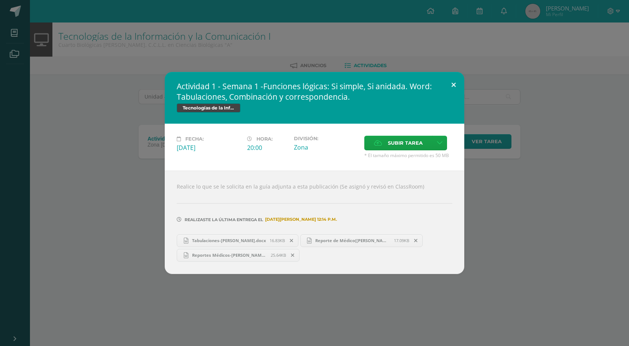
click at [446, 85] on button at bounding box center [453, 84] width 21 height 25
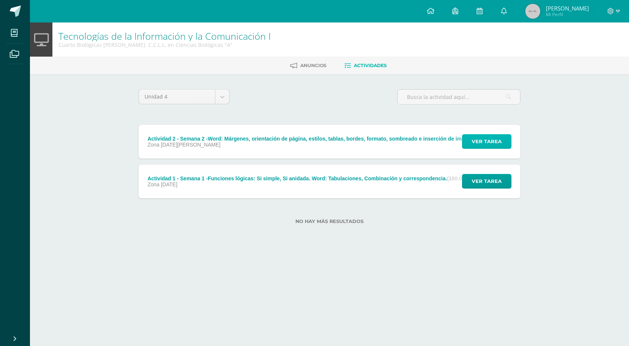
click at [475, 139] on span "Ver tarea" at bounding box center [487, 141] width 30 height 14
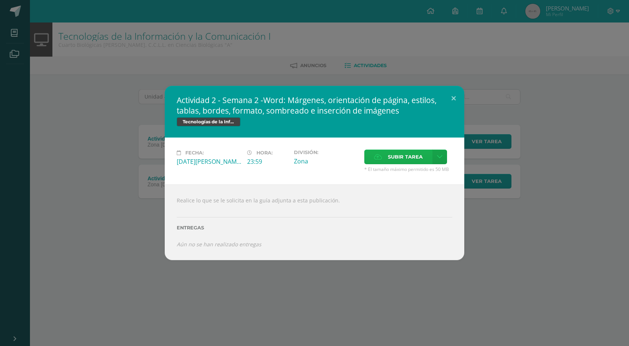
click at [403, 157] on span "Subir tarea" at bounding box center [405, 157] width 35 height 14
click at [0, 0] on input "Subir tarea" at bounding box center [0, 0] width 0 height 0
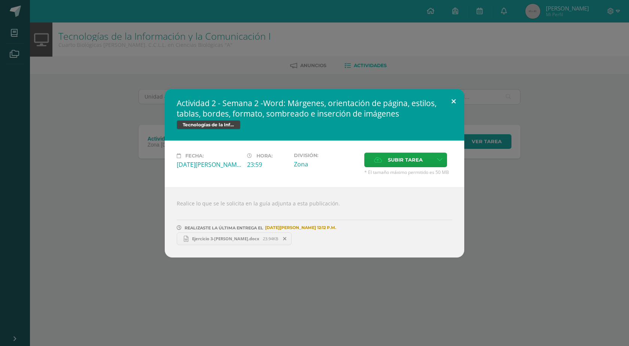
click at [452, 100] on button at bounding box center [453, 101] width 21 height 25
